Goal: Information Seeking & Learning: Check status

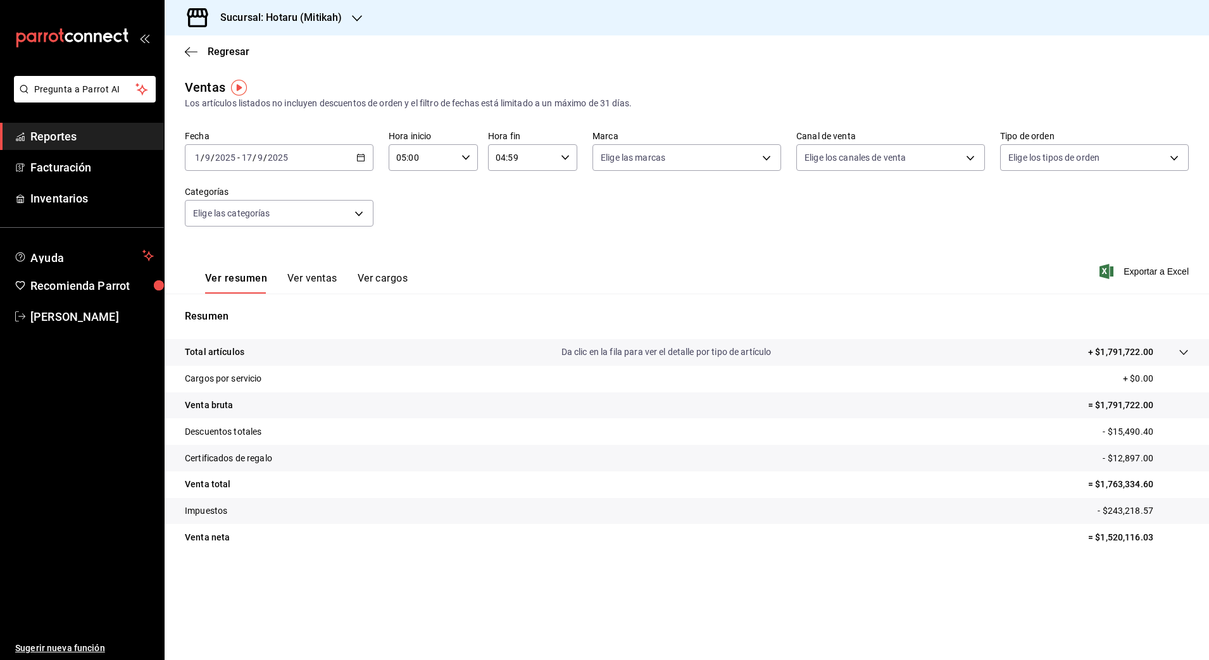
click at [307, 22] on h3 "Sucursal: Hotaru (Mitikah)" at bounding box center [276, 17] width 132 height 15
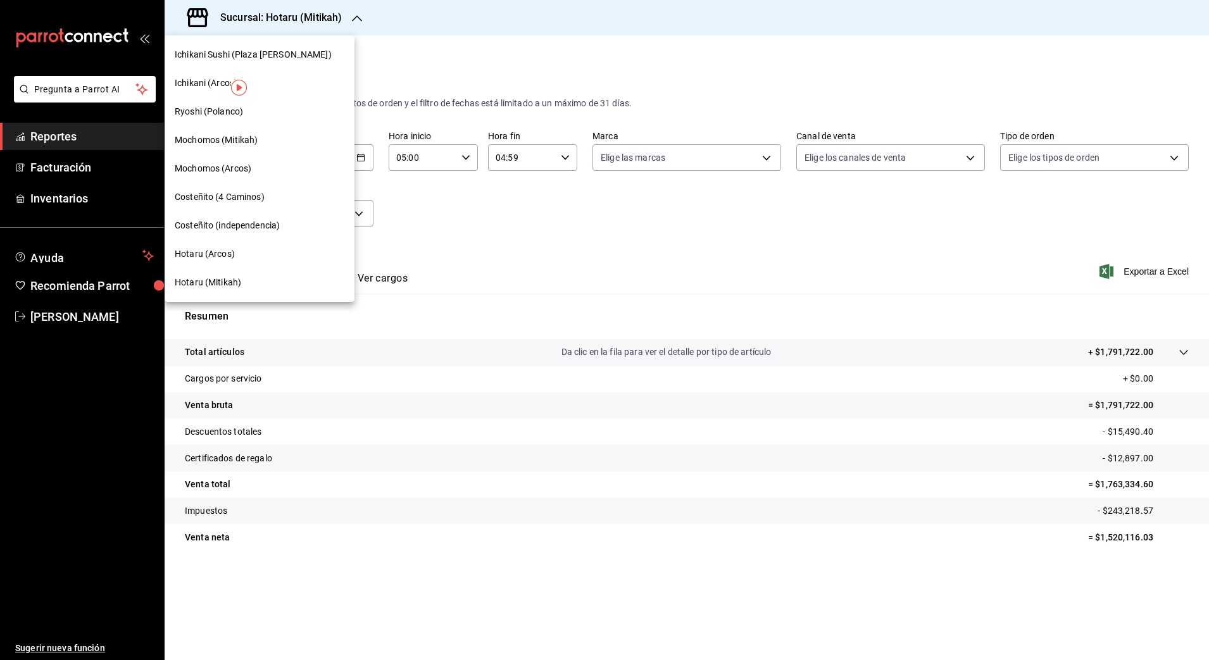
click at [280, 134] on div "Mochomos (Mitikah)" at bounding box center [260, 140] width 170 height 13
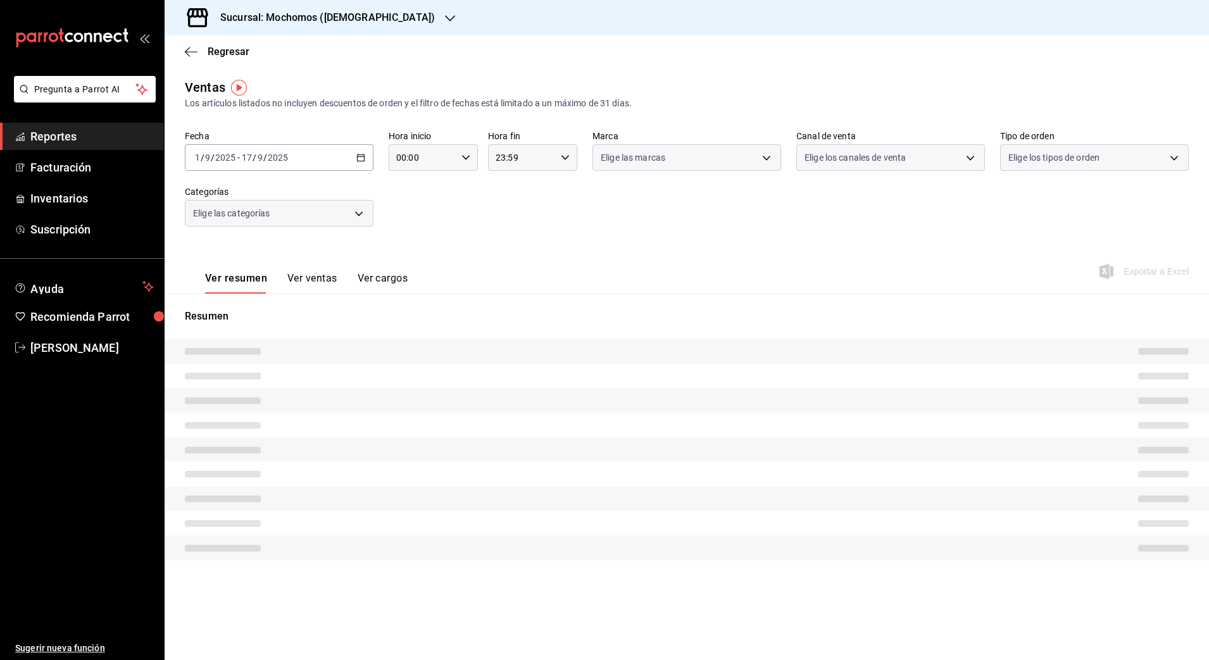
type input "05:00"
type input "04:59"
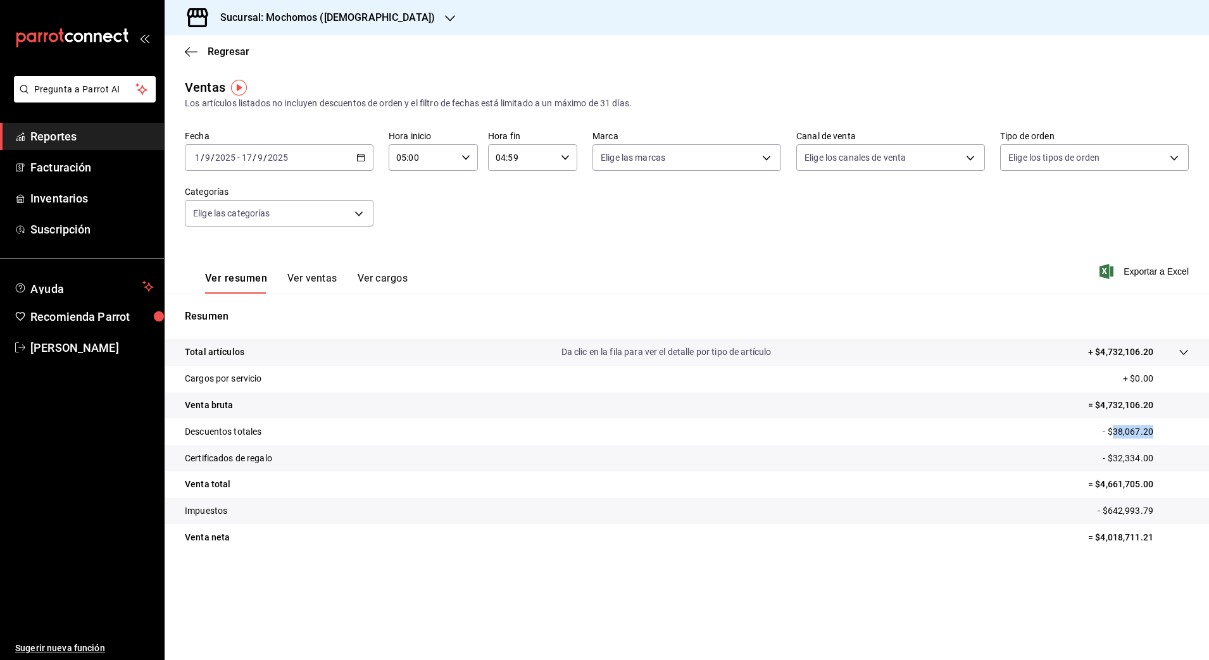
drag, startPoint x: 1112, startPoint y: 431, endPoint x: 1161, endPoint y: 431, distance: 48.1
click at [1161, 431] on p "- $38,067.20" at bounding box center [1146, 431] width 86 height 13
copy p "38,067.20"
drag, startPoint x: 1116, startPoint y: 460, endPoint x: 1155, endPoint y: 460, distance: 39.9
click at [1155, 460] on p "- $32,334.00" at bounding box center [1146, 458] width 86 height 13
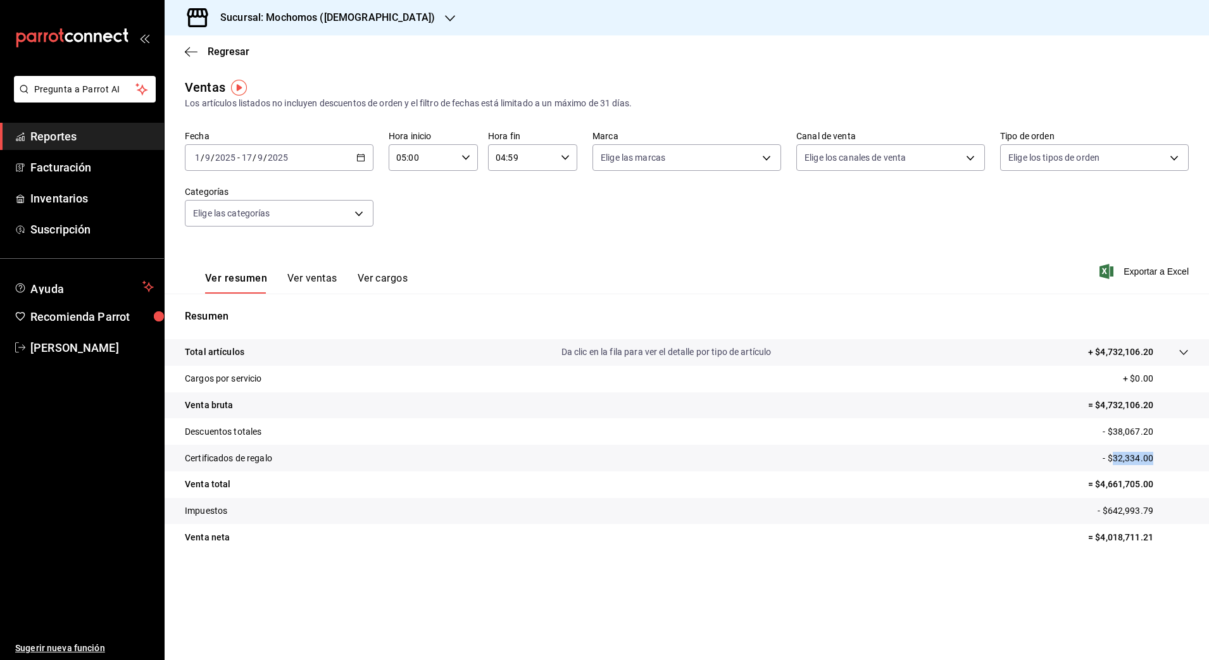
copy p "32,334.00"
copy p "4,661,705.00"
drag, startPoint x: 1102, startPoint y: 486, endPoint x: 1156, endPoint y: 486, distance: 54.5
click at [1156, 486] on p "= $4,661,705.00" at bounding box center [1138, 484] width 101 height 13
drag, startPoint x: 1101, startPoint y: 538, endPoint x: 1168, endPoint y: 541, distance: 67.2
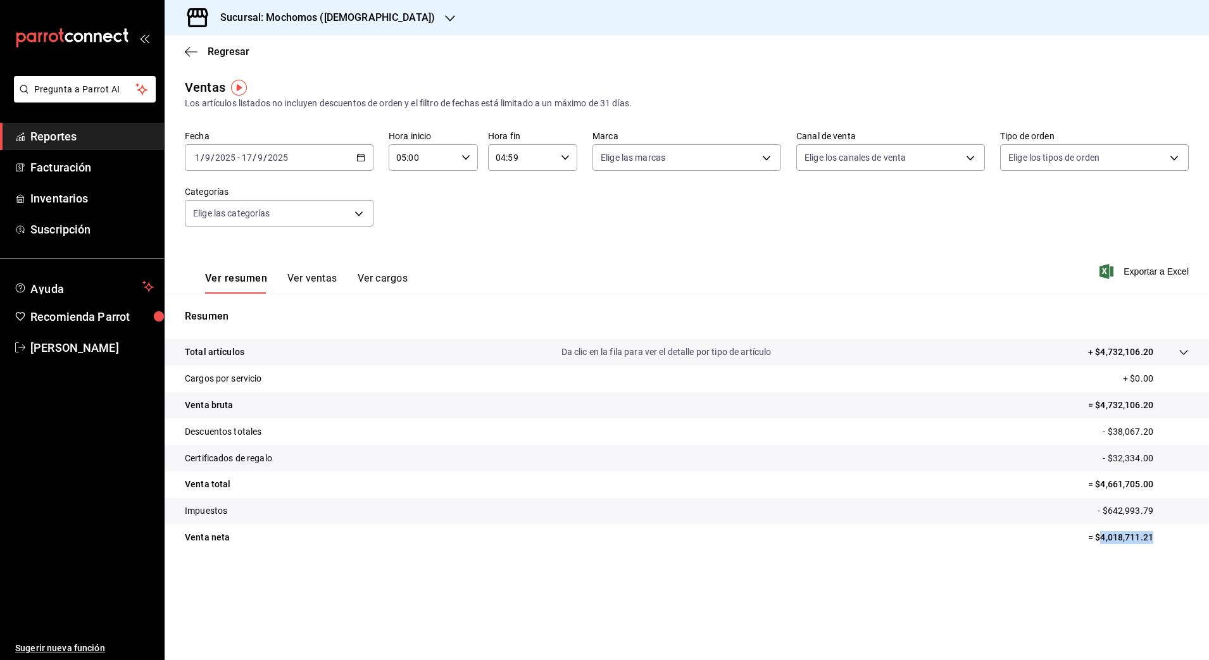
click at [1168, 541] on p "= $4,018,711.21" at bounding box center [1138, 537] width 101 height 13
copy p "4,018,711.21"
drag, startPoint x: 1106, startPoint y: 512, endPoint x: 1149, endPoint y: 517, distance: 43.4
click at [1149, 517] on p "- $642,993.79" at bounding box center [1143, 511] width 91 height 13
drag, startPoint x: 1149, startPoint y: 517, endPoint x: 1116, endPoint y: 512, distance: 33.3
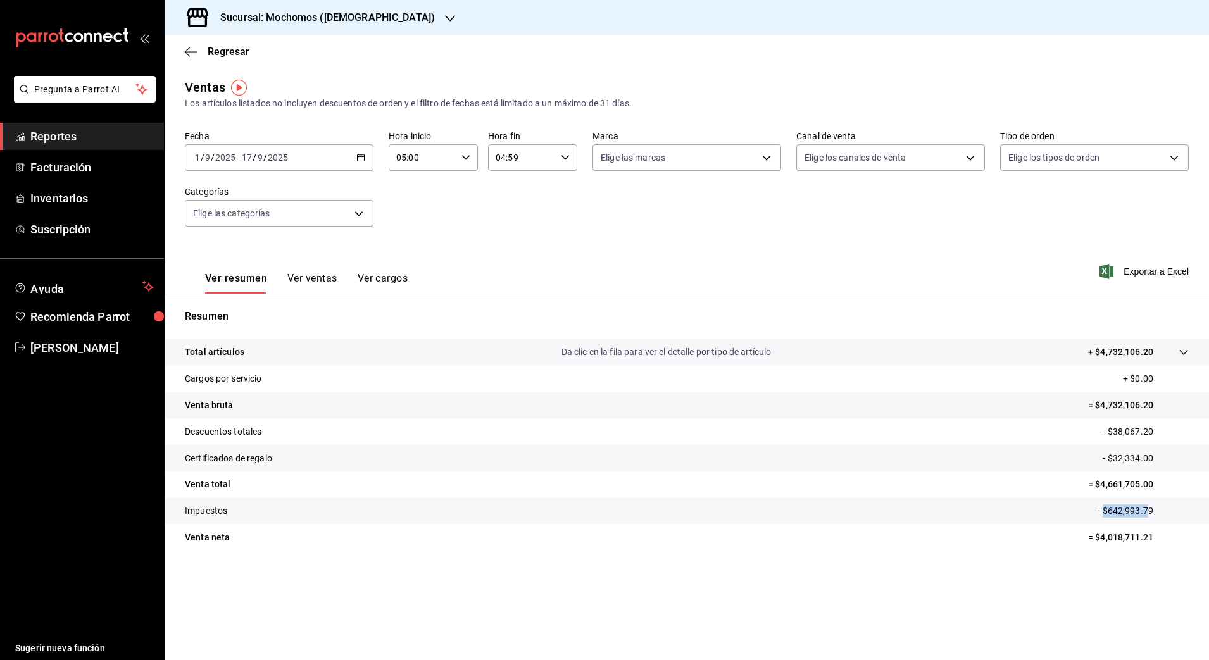
click at [1116, 513] on p "- $642,993.79" at bounding box center [1143, 511] width 91 height 13
click at [1131, 510] on p "- $642,993.79" at bounding box center [1143, 511] width 91 height 13
drag, startPoint x: 1109, startPoint y: 509, endPoint x: 1154, endPoint y: 511, distance: 45.0
click at [1154, 511] on p "- $642,993.79" at bounding box center [1143, 511] width 91 height 13
copy p "642,993.79"
